Goal: Task Accomplishment & Management: Manage account settings

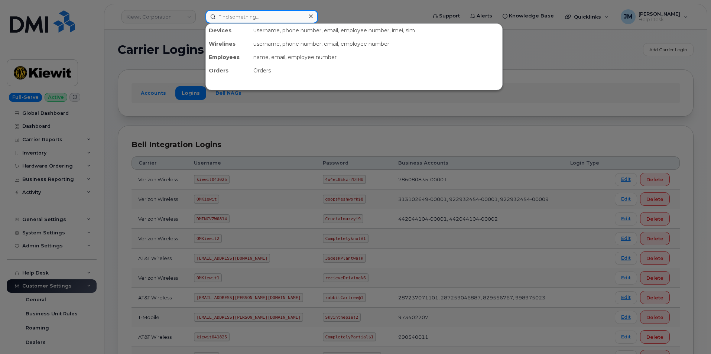
paste input "808.830.1904"
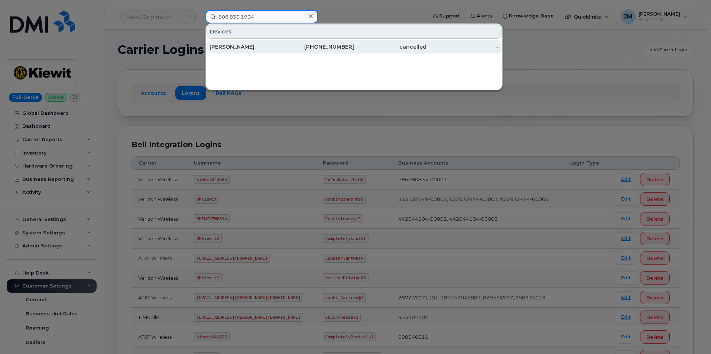
type input "808.830.1904"
click at [232, 45] on div "Hannah Anderson" at bounding box center [245, 46] width 72 height 7
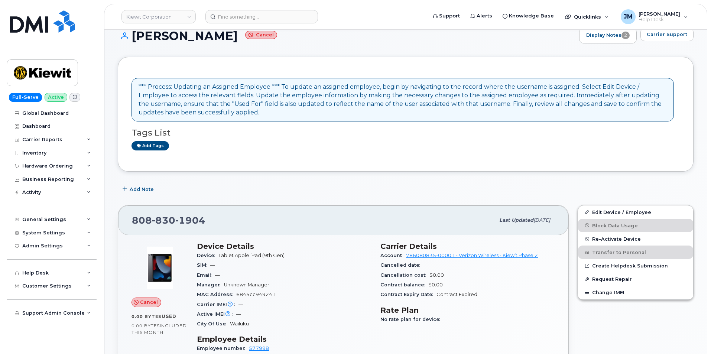
scroll to position [74, 0]
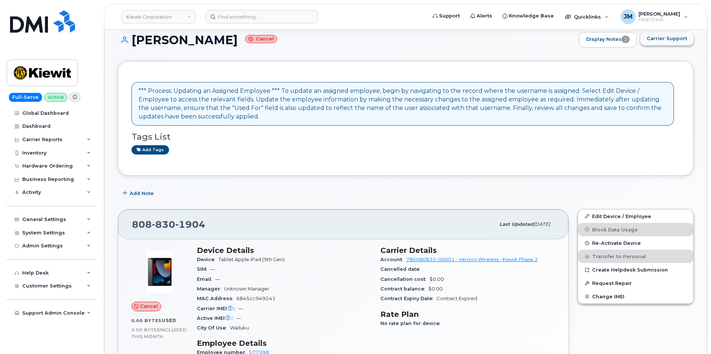
click at [674, 40] on span "Carrier Support" at bounding box center [667, 38] width 40 height 7
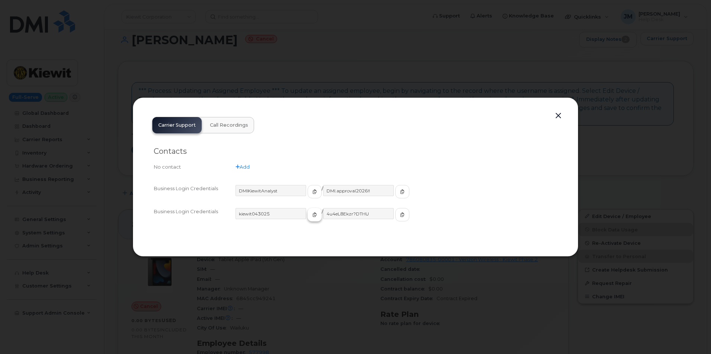
click at [312, 214] on icon "button" at bounding box center [314, 214] width 4 height 4
click at [246, 70] on div at bounding box center [355, 177] width 711 height 354
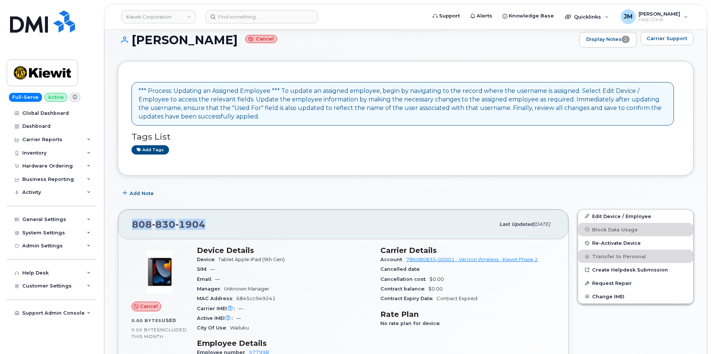
drag, startPoint x: 205, startPoint y: 227, endPoint x: 120, endPoint y: 230, distance: 85.5
click at [120, 230] on div "[PHONE_NUMBER] Last updated [DATE]" at bounding box center [343, 224] width 450 height 30
copy span "[PHONE_NUMBER]"
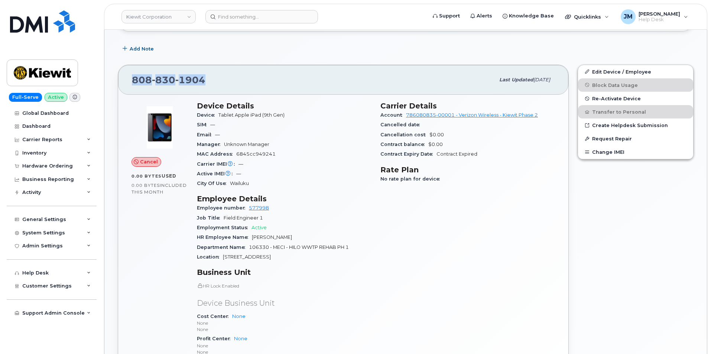
scroll to position [223, 0]
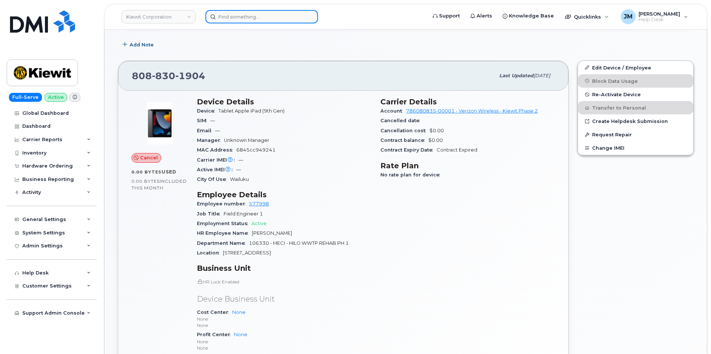
click at [226, 19] on input at bounding box center [261, 16] width 113 height 13
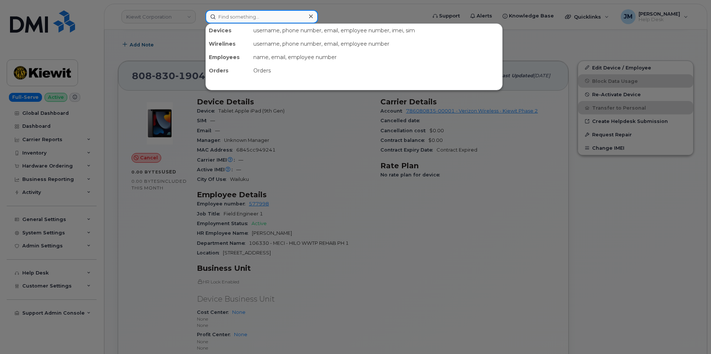
paste input "OMKiewit"
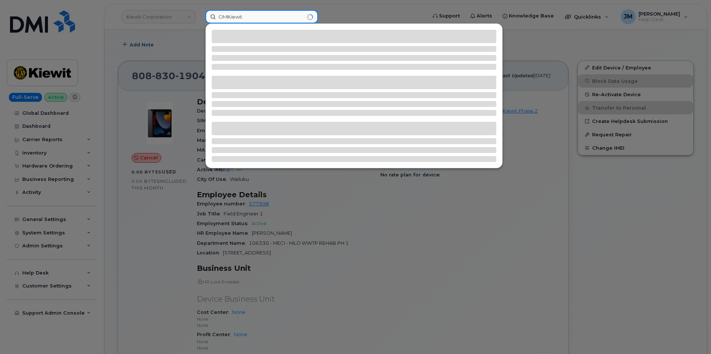
type input "OMKiewit"
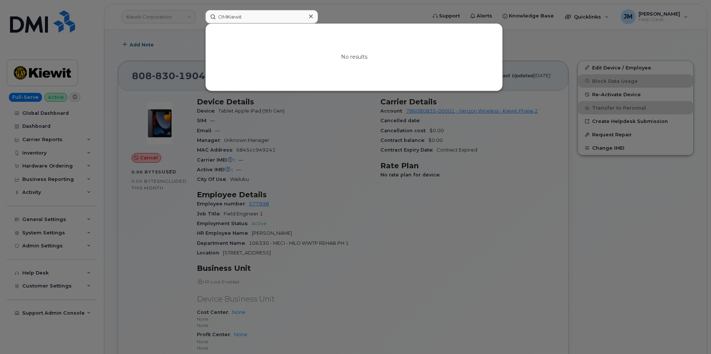
click at [310, 16] on icon at bounding box center [311, 16] width 4 height 4
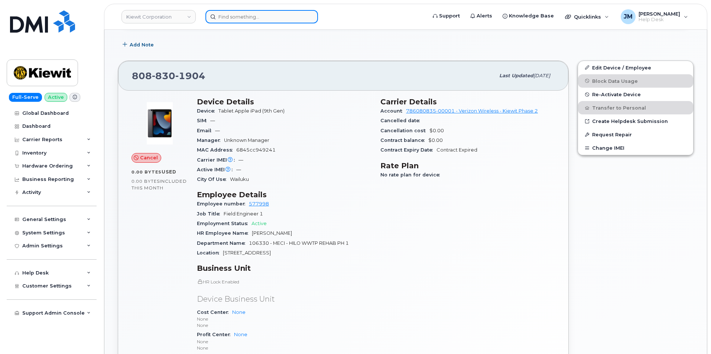
click at [231, 17] on input at bounding box center [261, 16] width 113 height 13
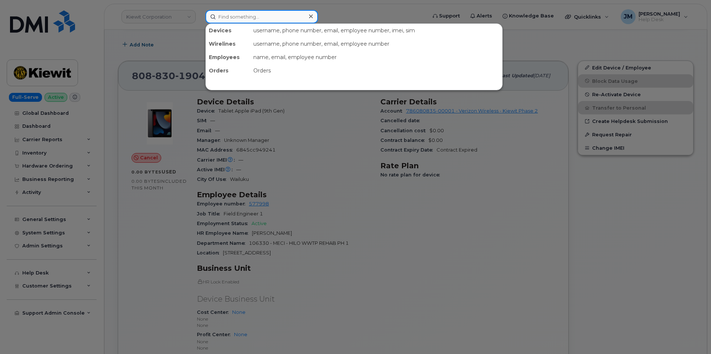
paste input "808.303.5482"
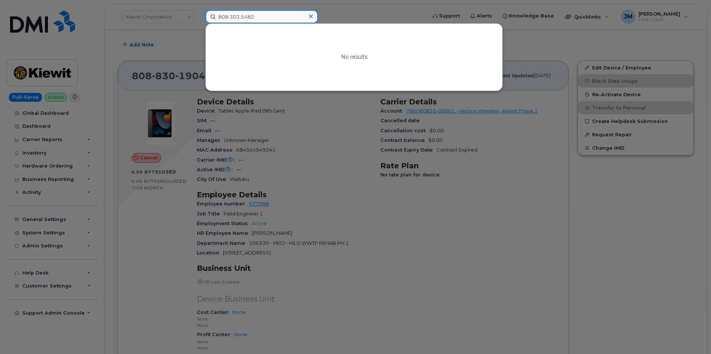
click at [241, 17] on input "808.303.5482" at bounding box center [261, 16] width 113 height 13
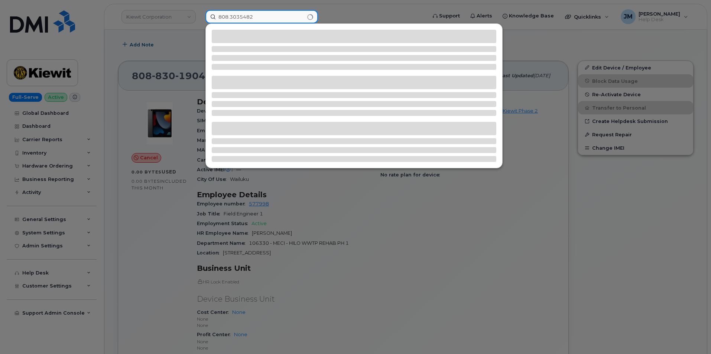
click at [229, 17] on input "808.3035482" at bounding box center [261, 16] width 113 height 13
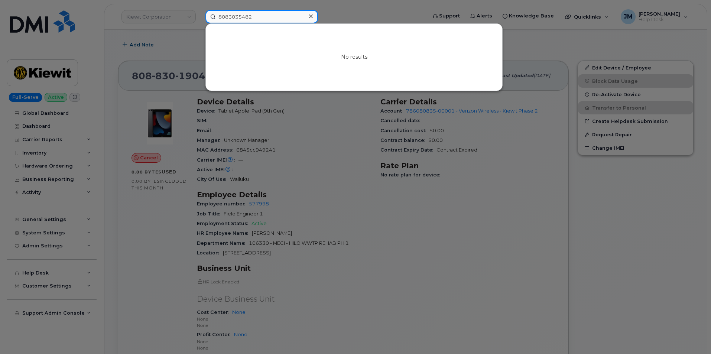
type input "8083035482"
drag, startPoint x: 529, startPoint y: 279, endPoint x: 527, endPoint y: 267, distance: 11.8
click at [529, 276] on div at bounding box center [355, 177] width 711 height 354
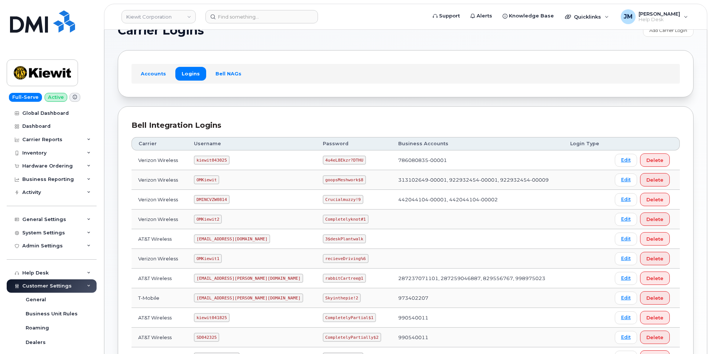
scroll to position [37, 0]
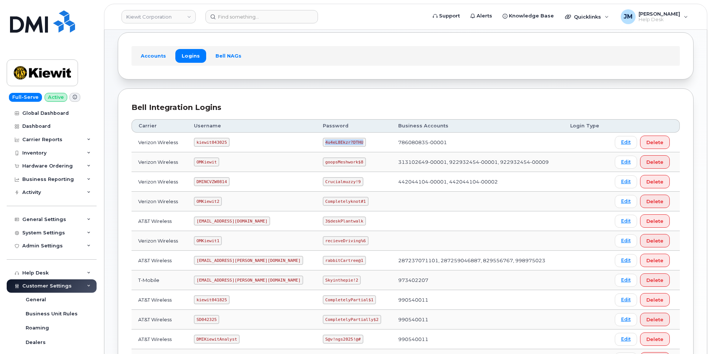
drag, startPoint x: 336, startPoint y: 141, endPoint x: 299, endPoint y: 141, distance: 37.9
click at [323, 141] on code "4u4eL8Ekzr?DTHU" at bounding box center [344, 142] width 43 height 9
copy code "4u4eL8Ekzr?DTHU"
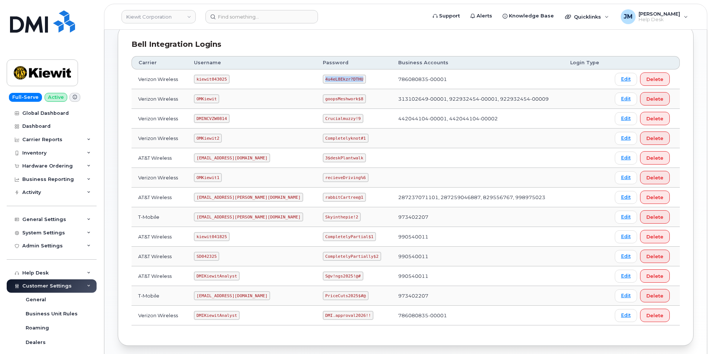
scroll to position [111, 0]
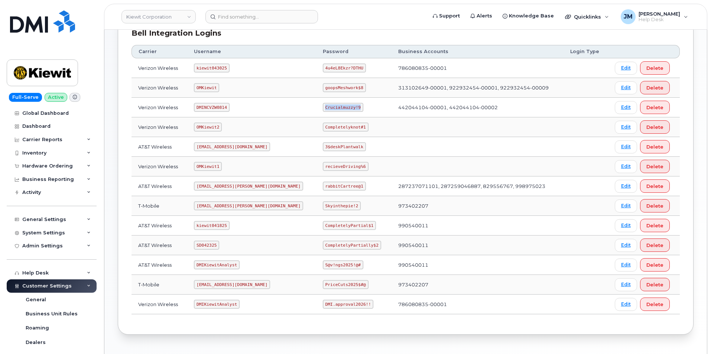
drag, startPoint x: 336, startPoint y: 108, endPoint x: 302, endPoint y: 110, distance: 33.9
click at [323, 110] on code "Crucialmuzzy!9" at bounding box center [343, 107] width 40 height 9
copy code "Crucialmuzzy!9"
drag, startPoint x: 338, startPoint y: 127, endPoint x: 301, endPoint y: 131, distance: 37.3
click at [323, 131] on code "Completelyknot#1" at bounding box center [346, 127] width 46 height 9
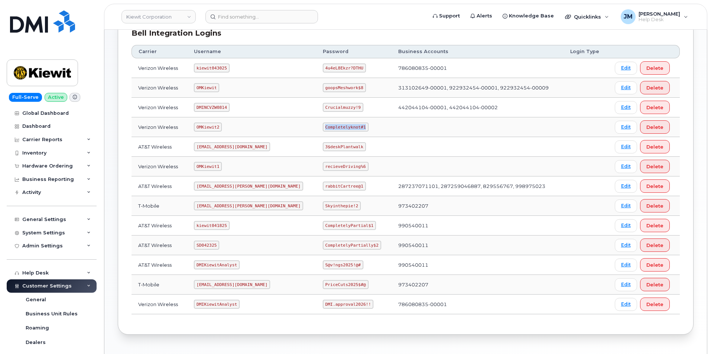
copy code "Completelyknot#1"
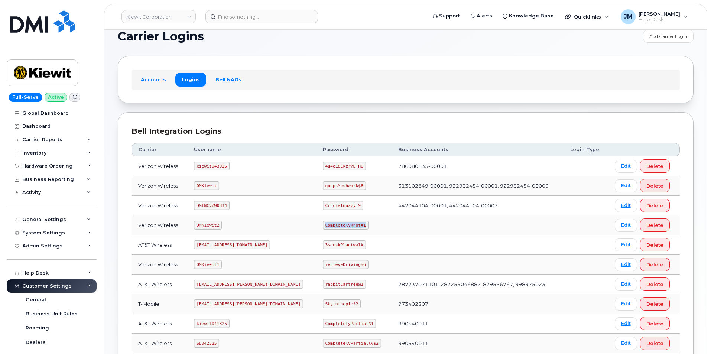
scroll to position [0, 0]
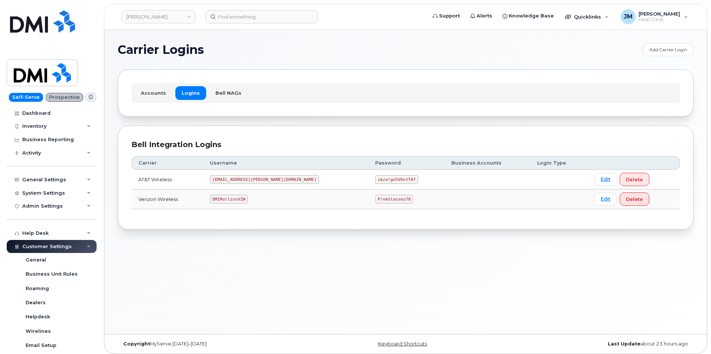
click at [248, 198] on code "DMIRollinsVZW" at bounding box center [229, 199] width 38 height 9
click at [248, 197] on code "DMIRollinsVZW" at bounding box center [229, 199] width 38 height 9
copy code "DMIRollinsVZW"
click at [375, 200] on code "P!nkGlasses78" at bounding box center [394, 199] width 38 height 9
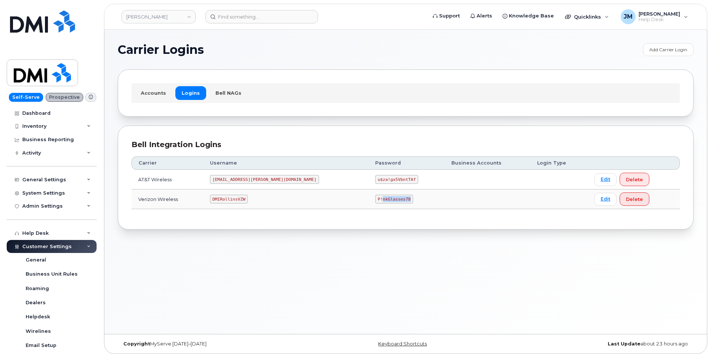
click at [375, 200] on code "P!nkGlasses78" at bounding box center [394, 199] width 38 height 9
copy code "P!nkGlasses78"
